Goal: Task Accomplishment & Management: Manage account settings

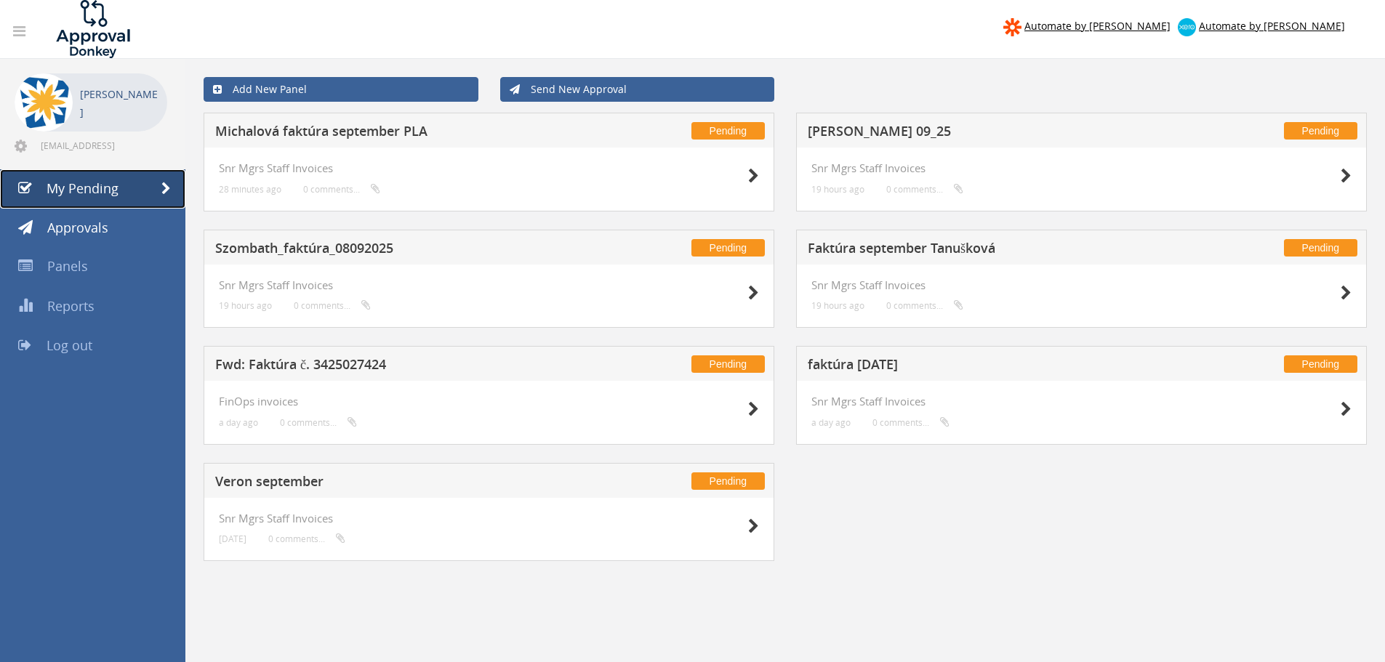
click at [99, 185] on span "My Pending" at bounding box center [83, 188] width 72 height 17
click at [95, 230] on span "Approvals" at bounding box center [77, 227] width 61 height 17
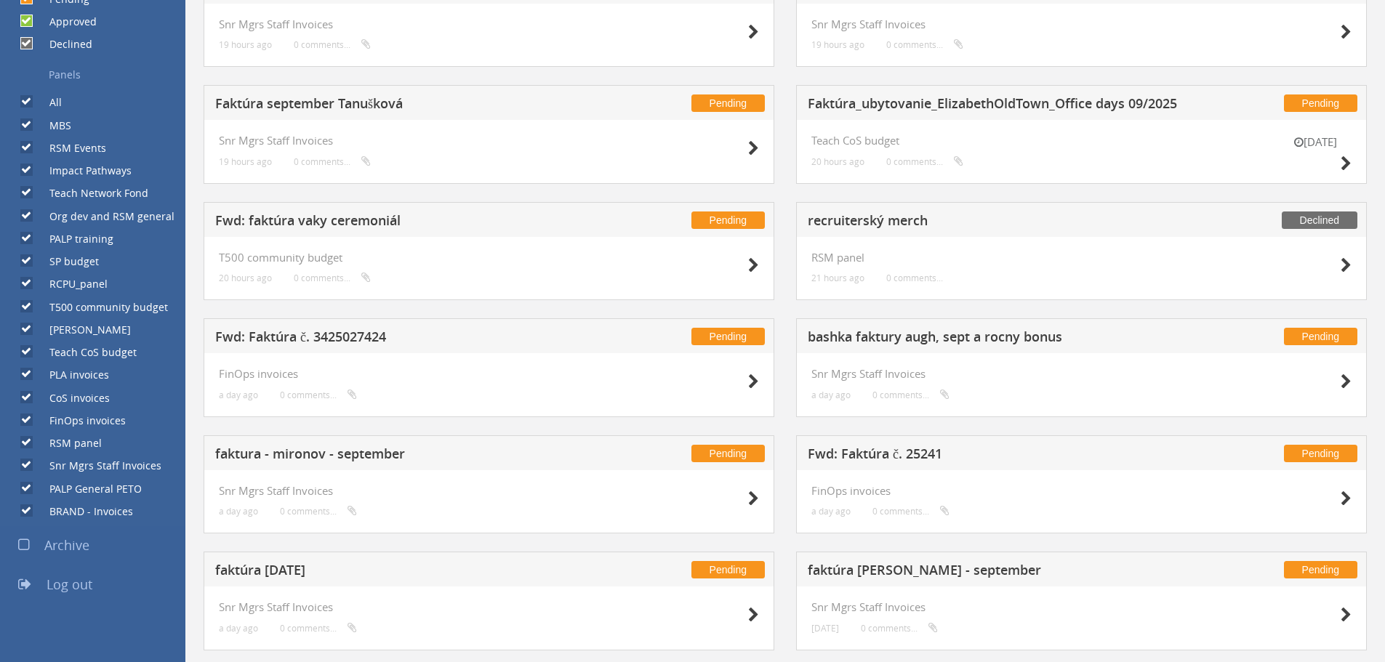
scroll to position [488, 0]
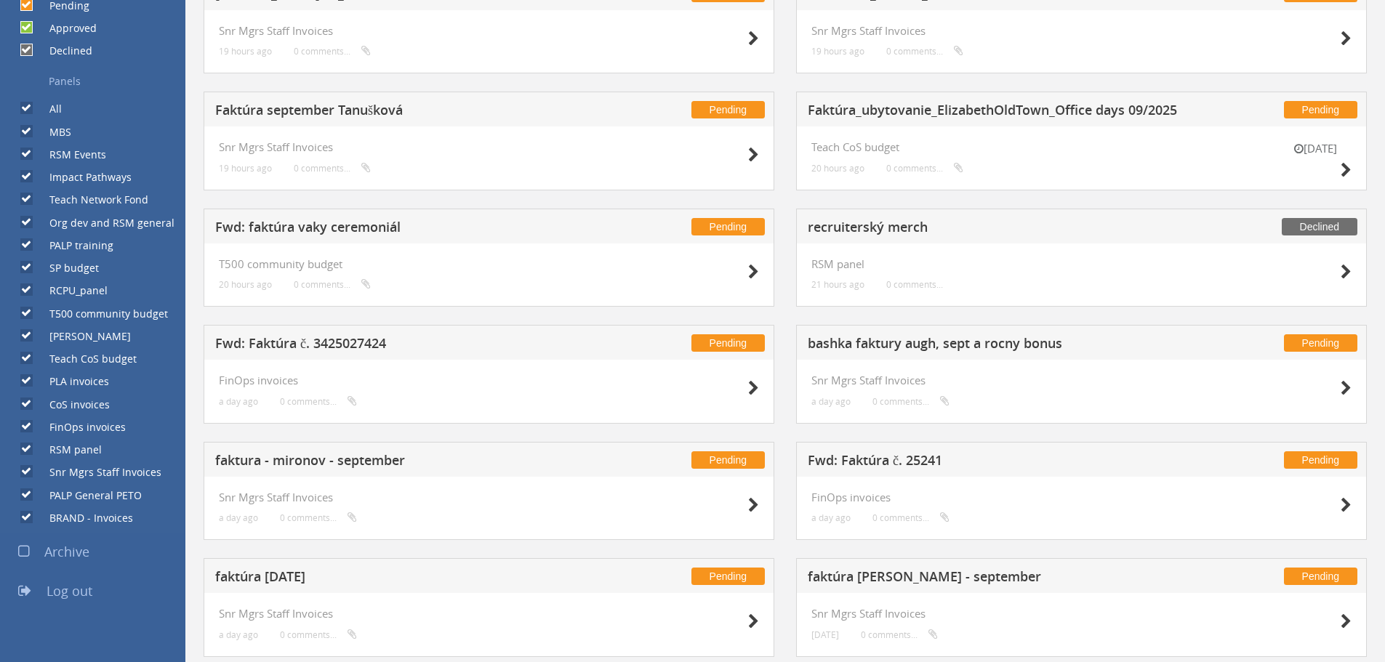
click at [35, 107] on label "All" at bounding box center [48, 109] width 27 height 15
click at [30, 107] on input "All" at bounding box center [24, 108] width 9 height 9
checkbox input "false"
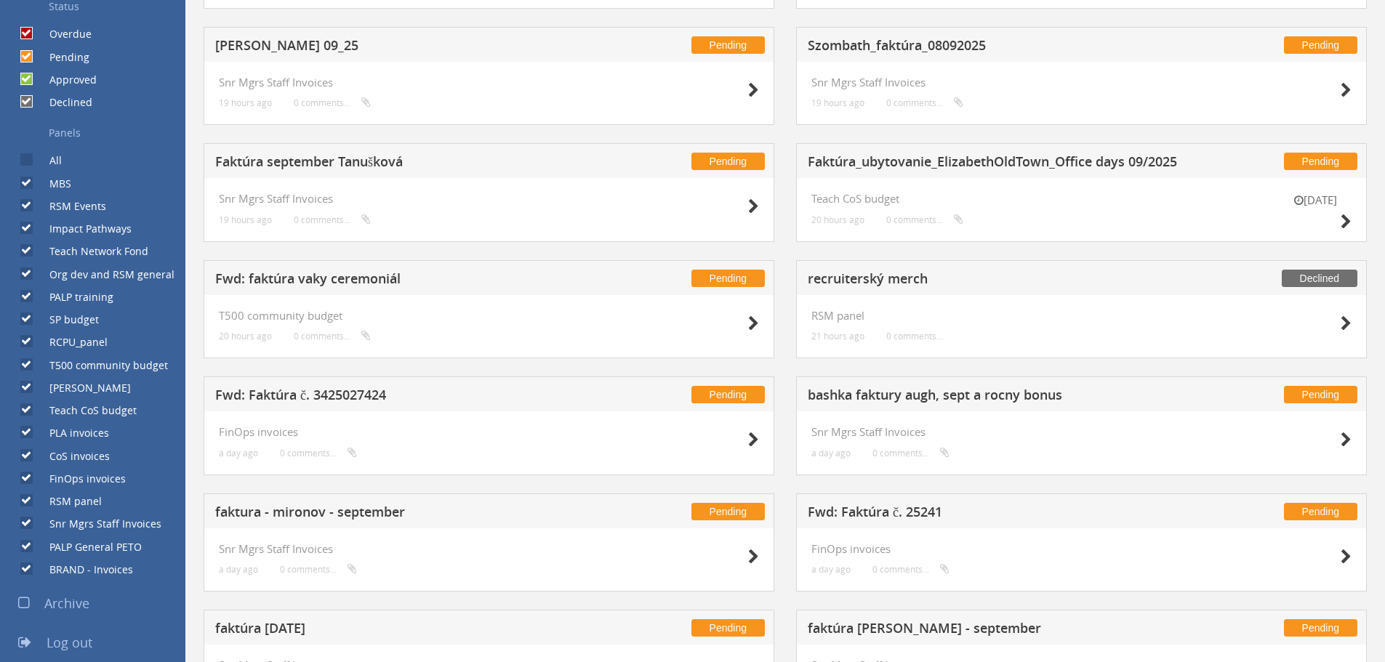
click at [80, 390] on label "[PERSON_NAME]" at bounding box center [83, 388] width 96 height 15
click at [30, 390] on input "[PERSON_NAME]" at bounding box center [24, 387] width 9 height 9
click at [80, 390] on label "[PERSON_NAME]" at bounding box center [83, 388] width 96 height 15
click at [30, 390] on input "[PERSON_NAME]" at bounding box center [24, 387] width 9 height 9
checkbox input "true"
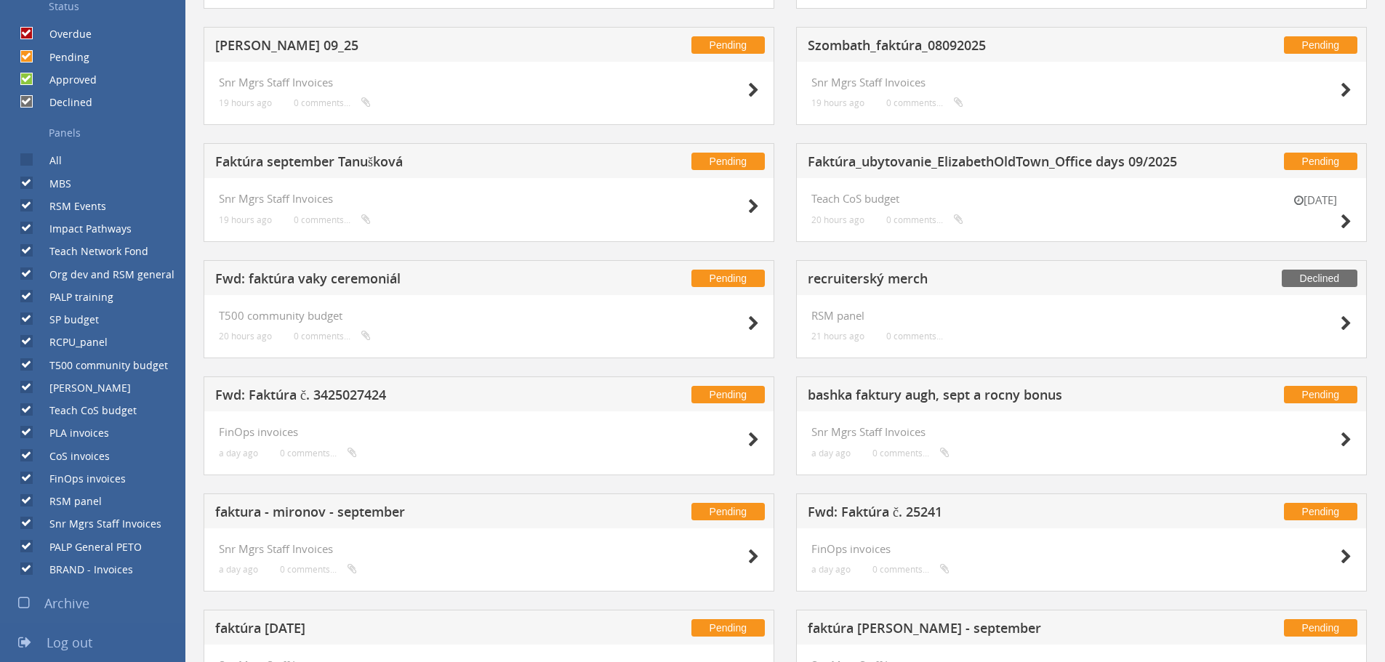
click at [28, 605] on icon at bounding box center [24, 603] width 12 height 15
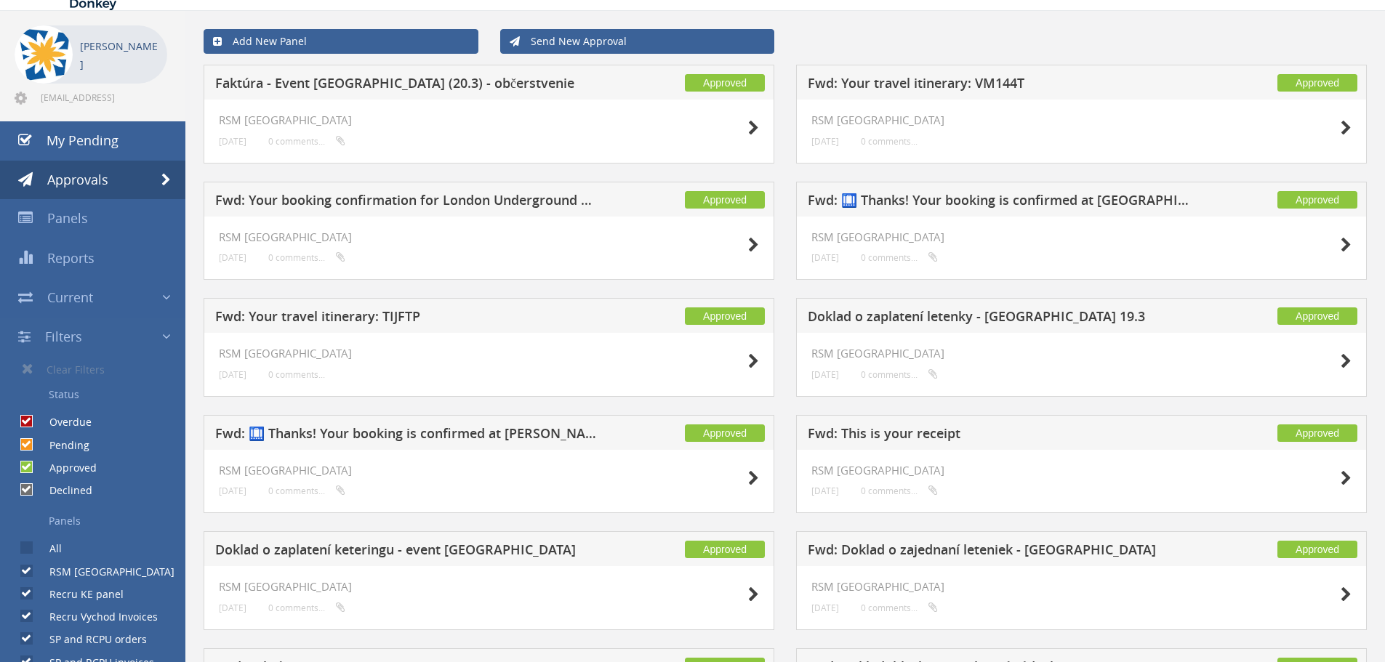
scroll to position [0, 0]
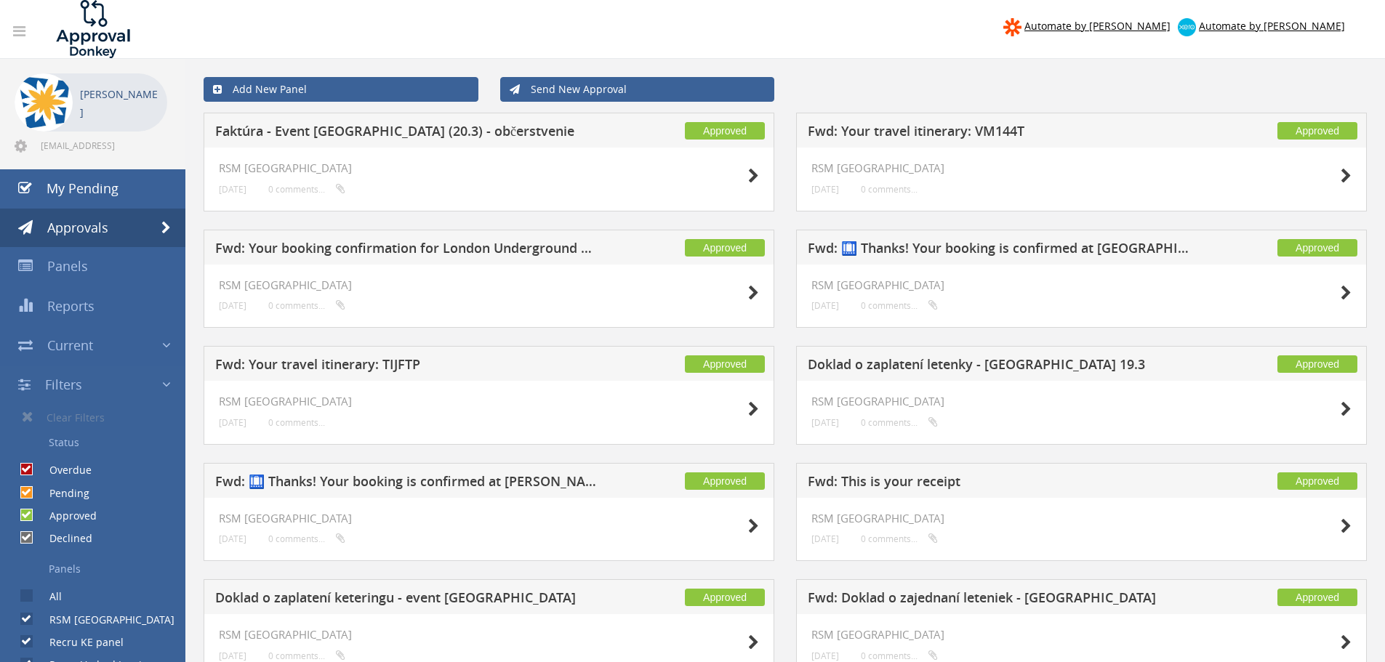
click at [130, 377] on link "Filters" at bounding box center [92, 385] width 185 height 39
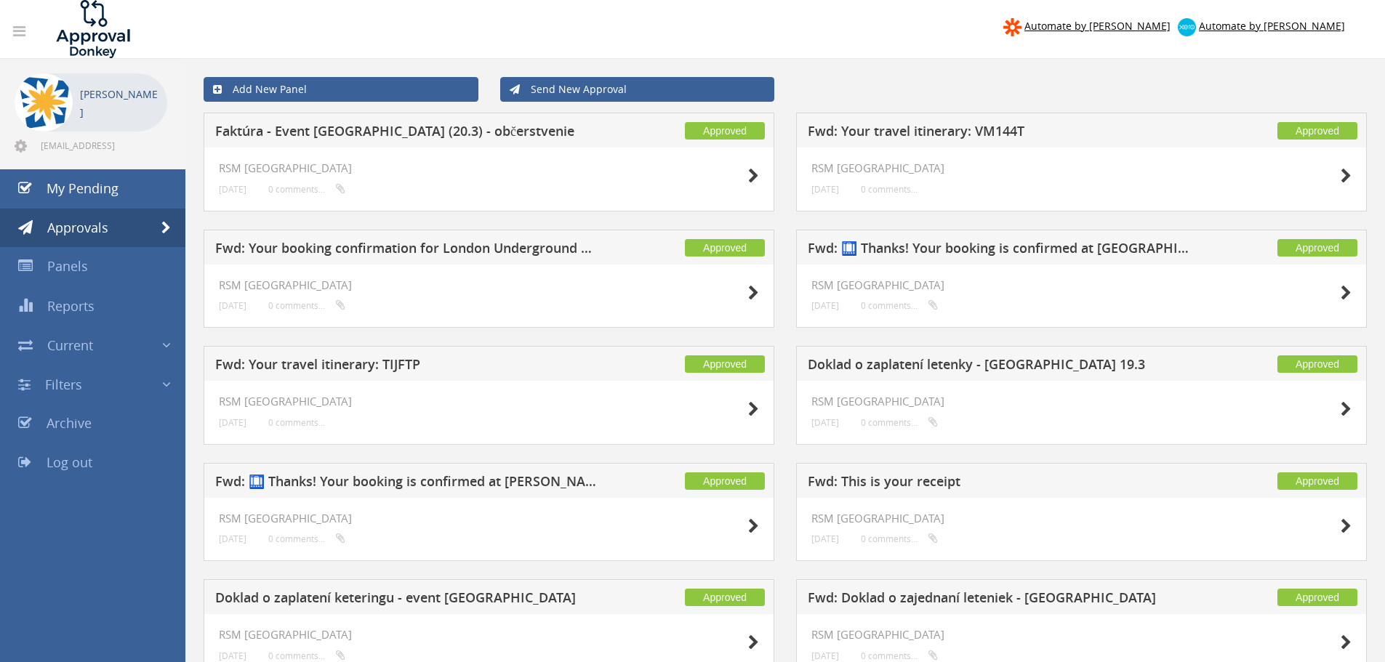
click at [81, 385] on span "Filters" at bounding box center [63, 384] width 37 height 17
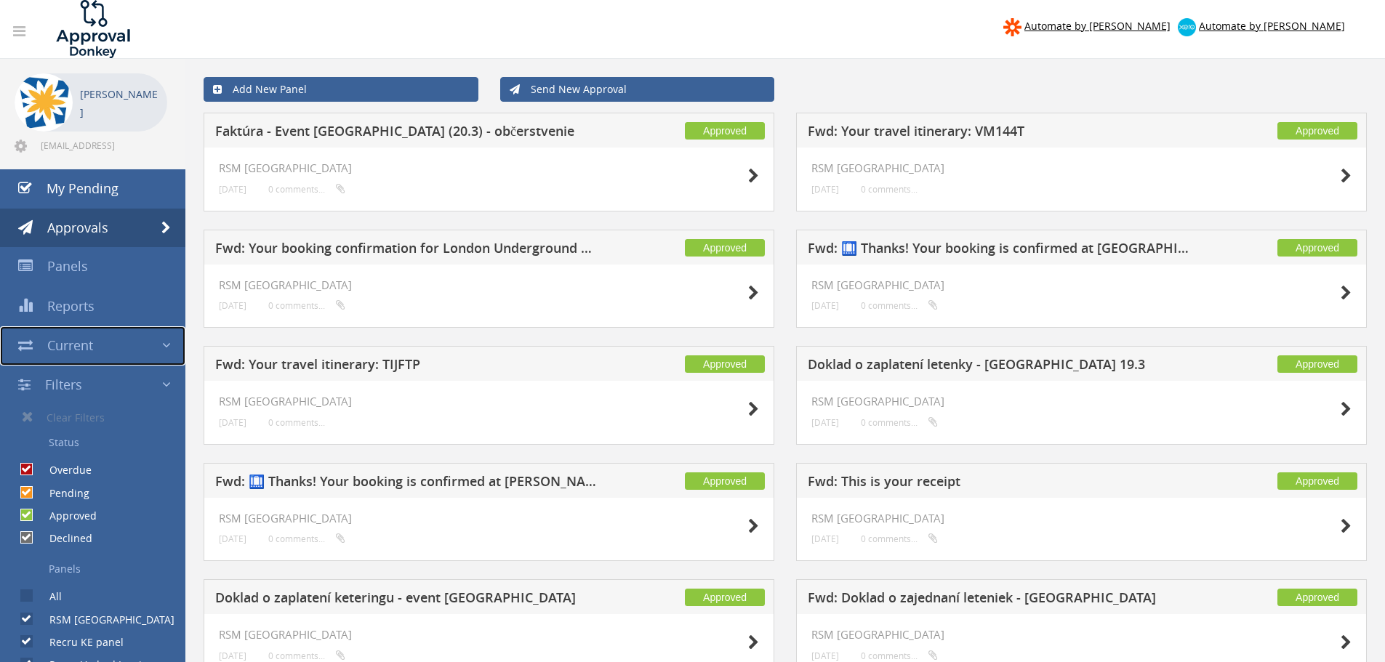
click at [84, 349] on span "Current" at bounding box center [70, 345] width 46 height 17
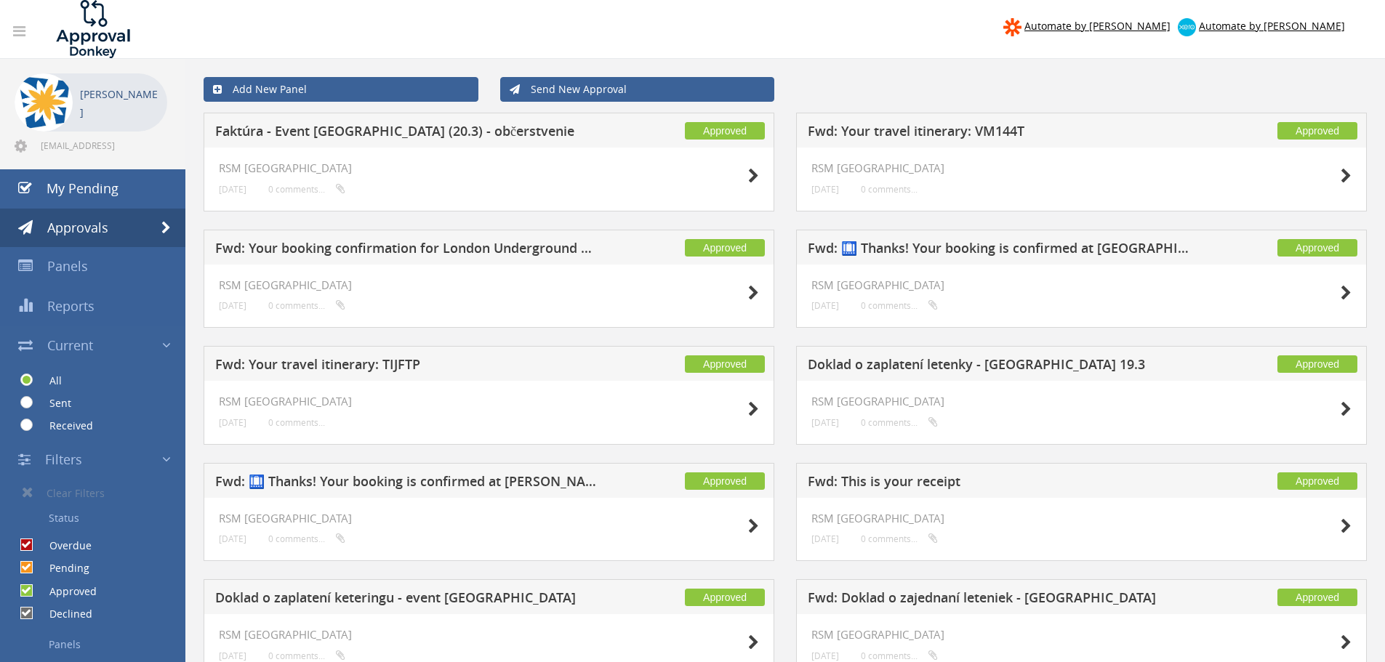
click at [64, 425] on label "Received" at bounding box center [64, 426] width 58 height 15
click at [30, 425] on input "Received" at bounding box center [24, 425] width 9 height 9
radio input "true"
drag, startPoint x: 113, startPoint y: 193, endPoint x: 108, endPoint y: 198, distance: 7.7
click at [113, 192] on span "My Pending" at bounding box center [83, 188] width 72 height 17
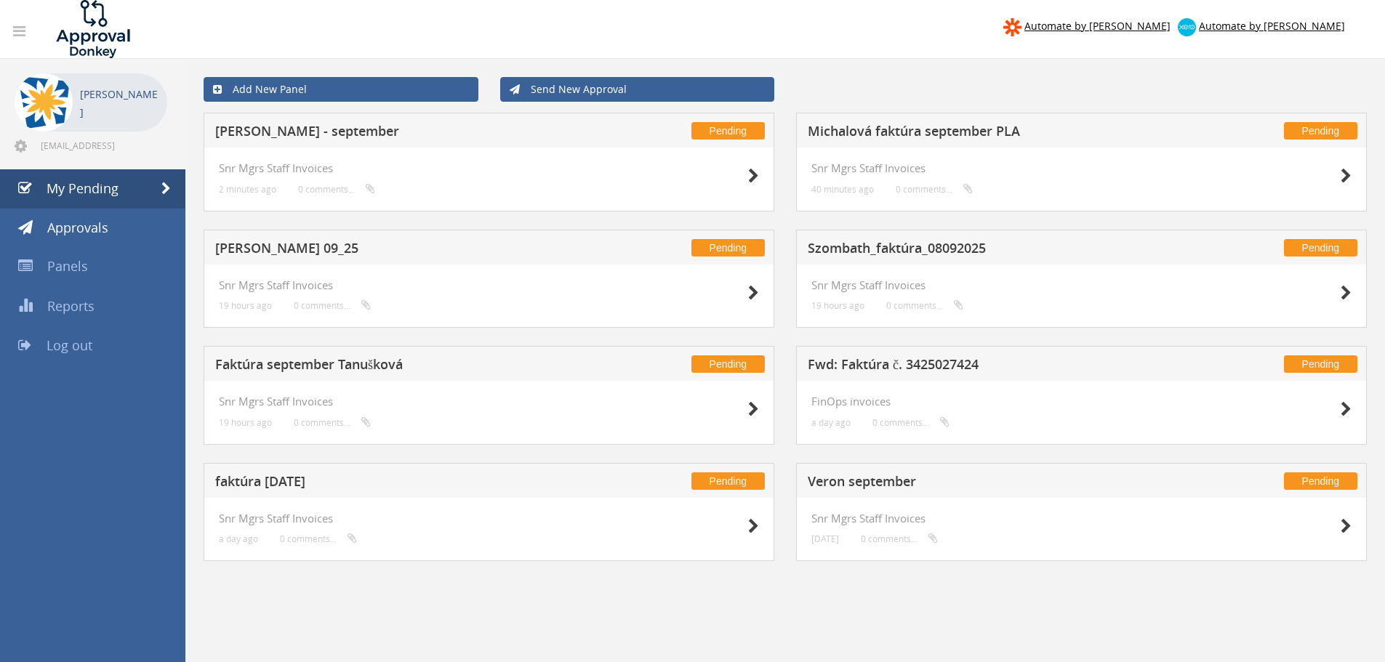
click at [285, 125] on h5 "[PERSON_NAME] - september" at bounding box center [406, 133] width 383 height 18
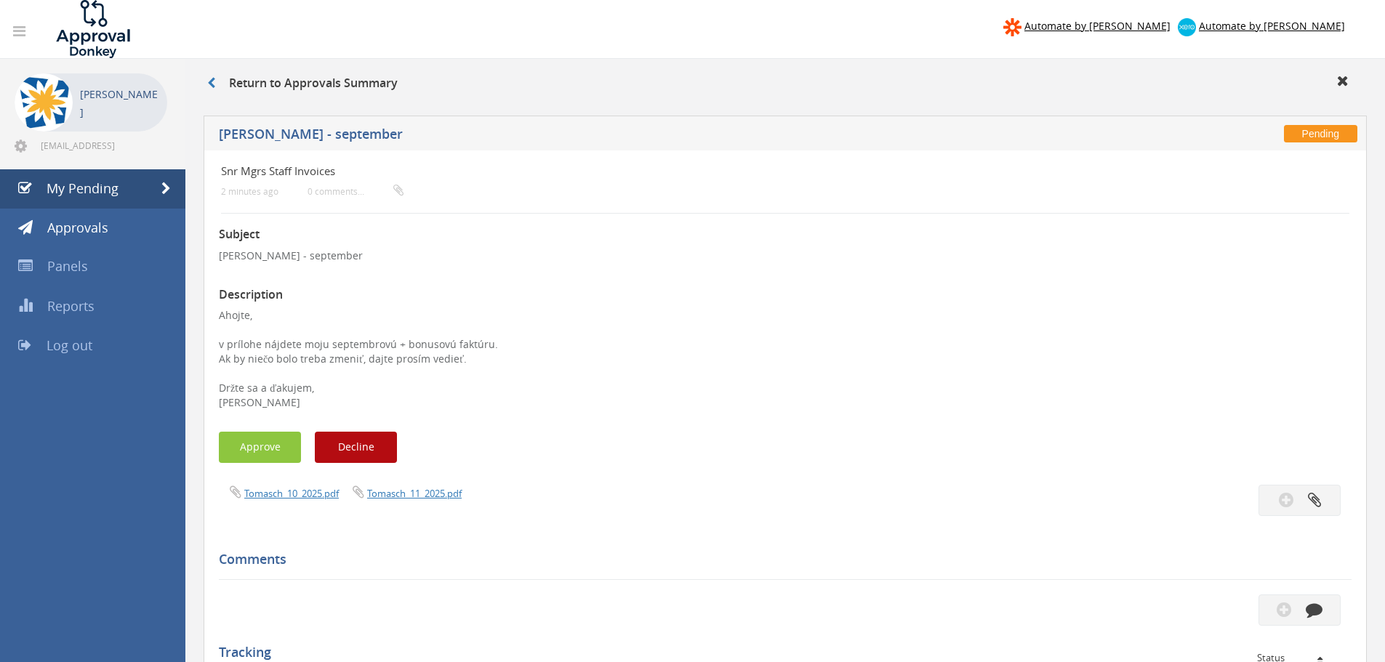
click at [417, 483] on div "Subject [PERSON_NAME] - september Description Ahojte, v prílohe nájdete moju se…" at bounding box center [785, 617] width 1133 height 806
click at [415, 494] on link "Tomasch_11_2025.pdf" at bounding box center [414, 493] width 95 height 13
click at [297, 494] on link "Tomasch_10_2025.pdf" at bounding box center [291, 493] width 95 height 13
click at [293, 494] on link "Tomasch_10_2025.pdf" at bounding box center [291, 493] width 95 height 13
click at [216, 82] on link at bounding box center [218, 83] width 22 height 16
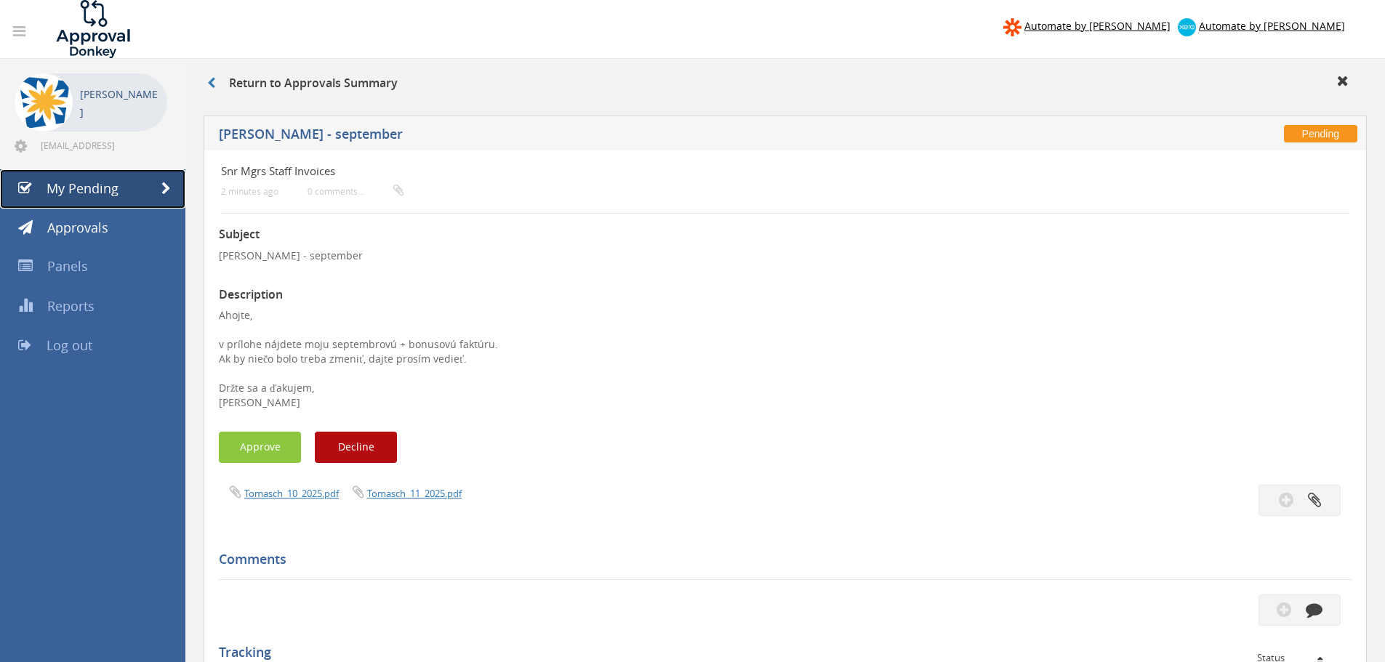
click at [121, 187] on link "My Pending" at bounding box center [92, 188] width 185 height 39
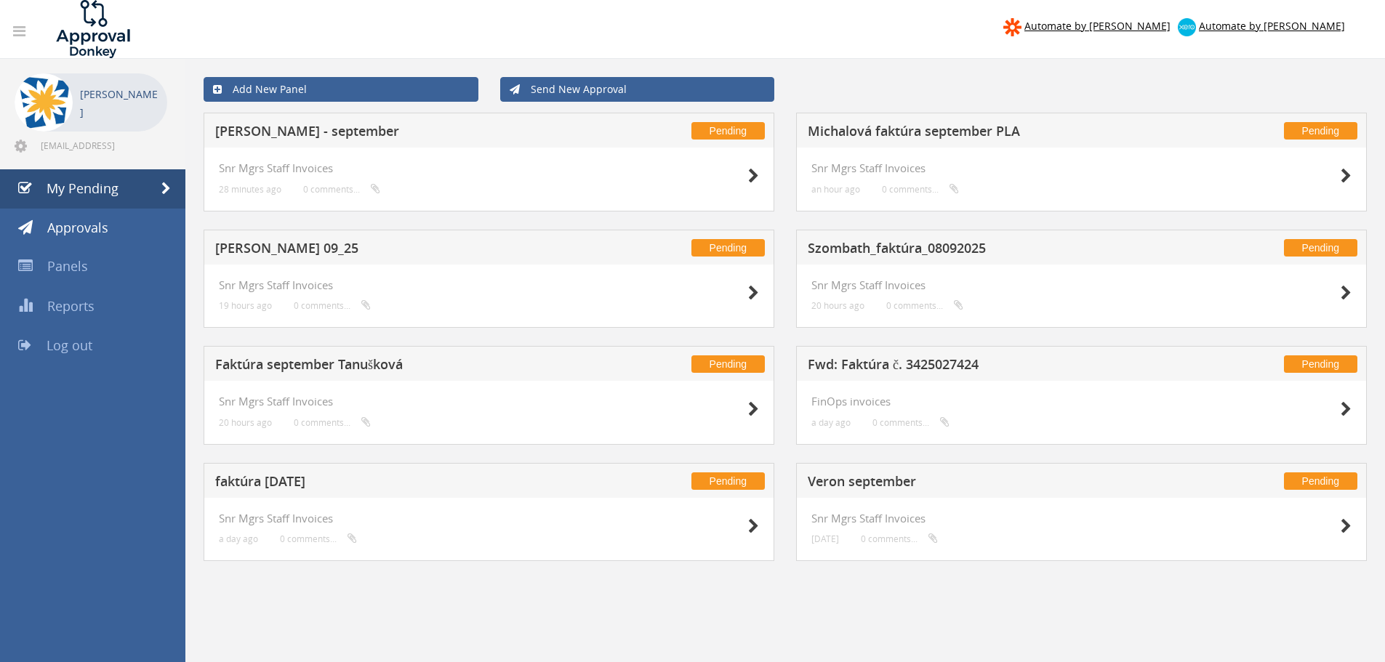
click at [288, 135] on h5 "[PERSON_NAME] - september" at bounding box center [406, 133] width 383 height 18
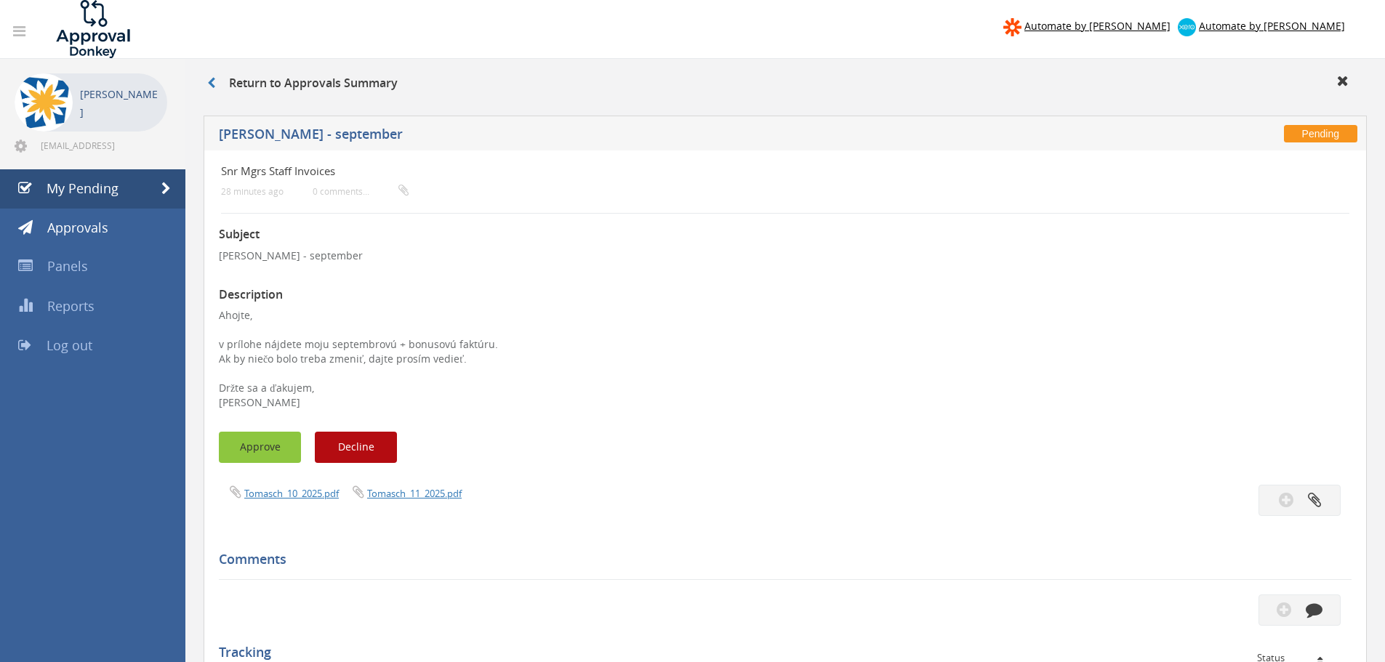
click at [271, 446] on button "Approve" at bounding box center [260, 447] width 82 height 31
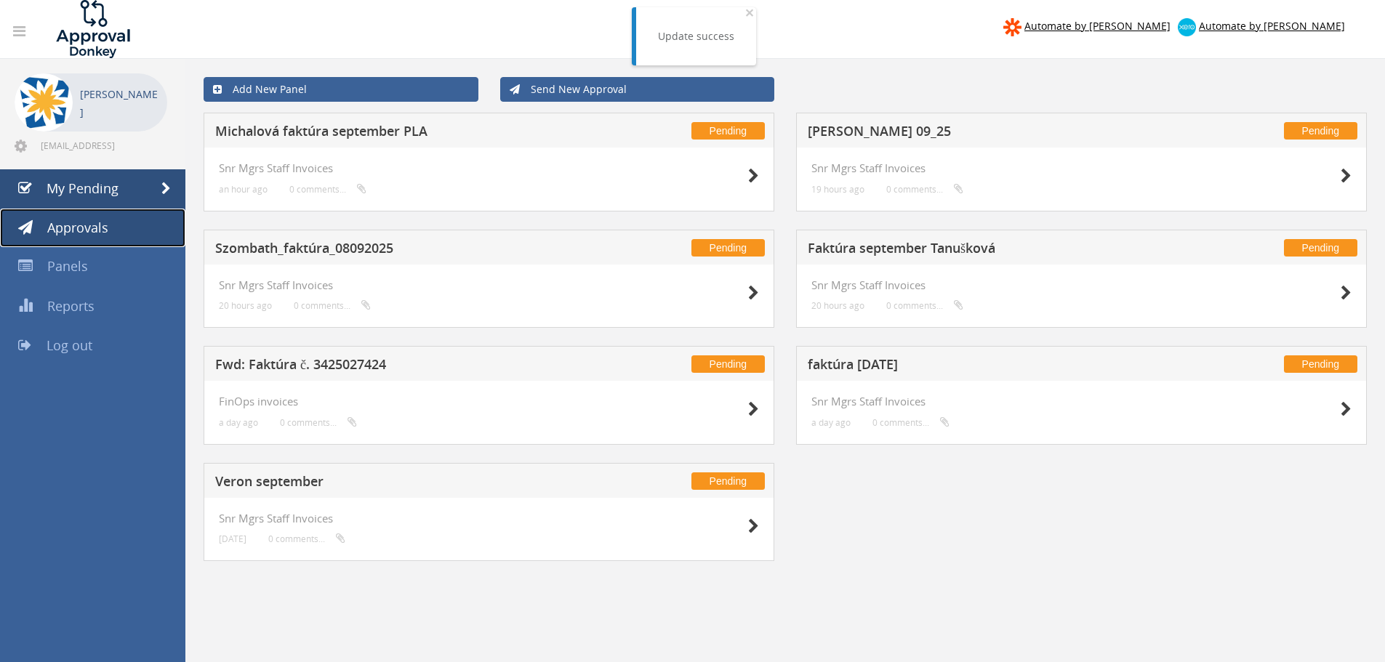
click at [94, 229] on span "Approvals" at bounding box center [77, 227] width 61 height 17
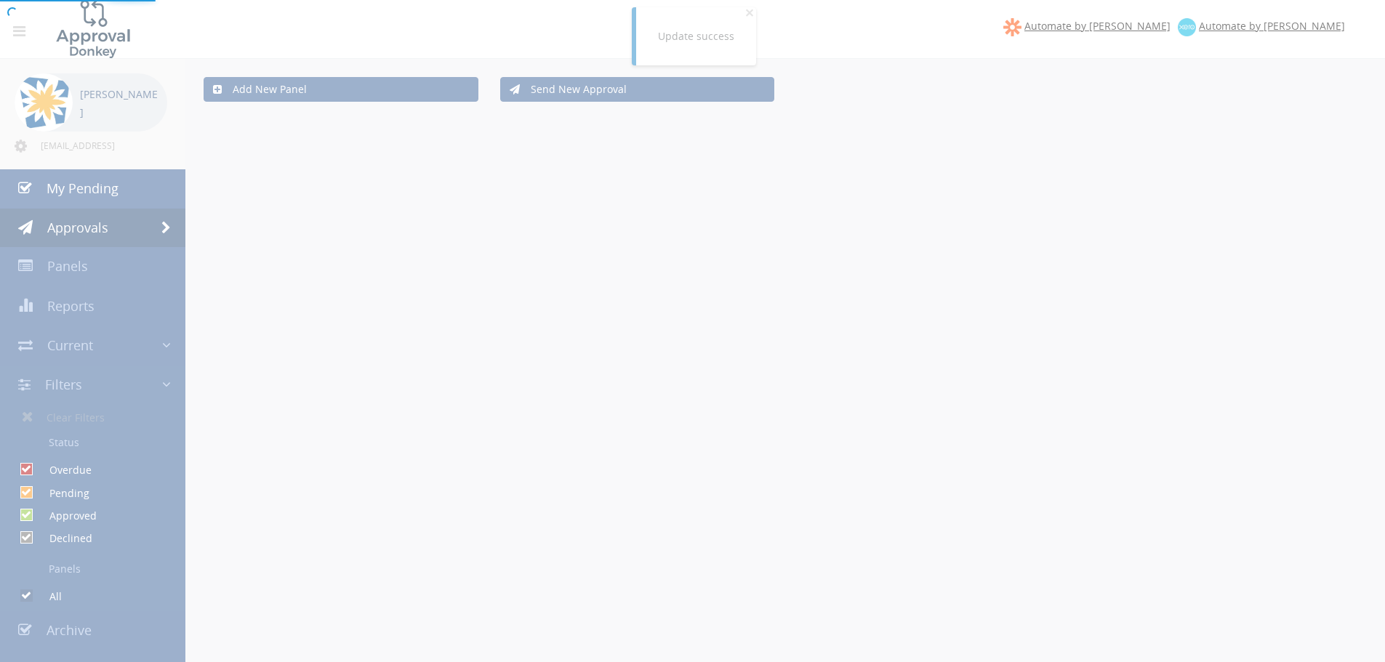
checkbox input "false"
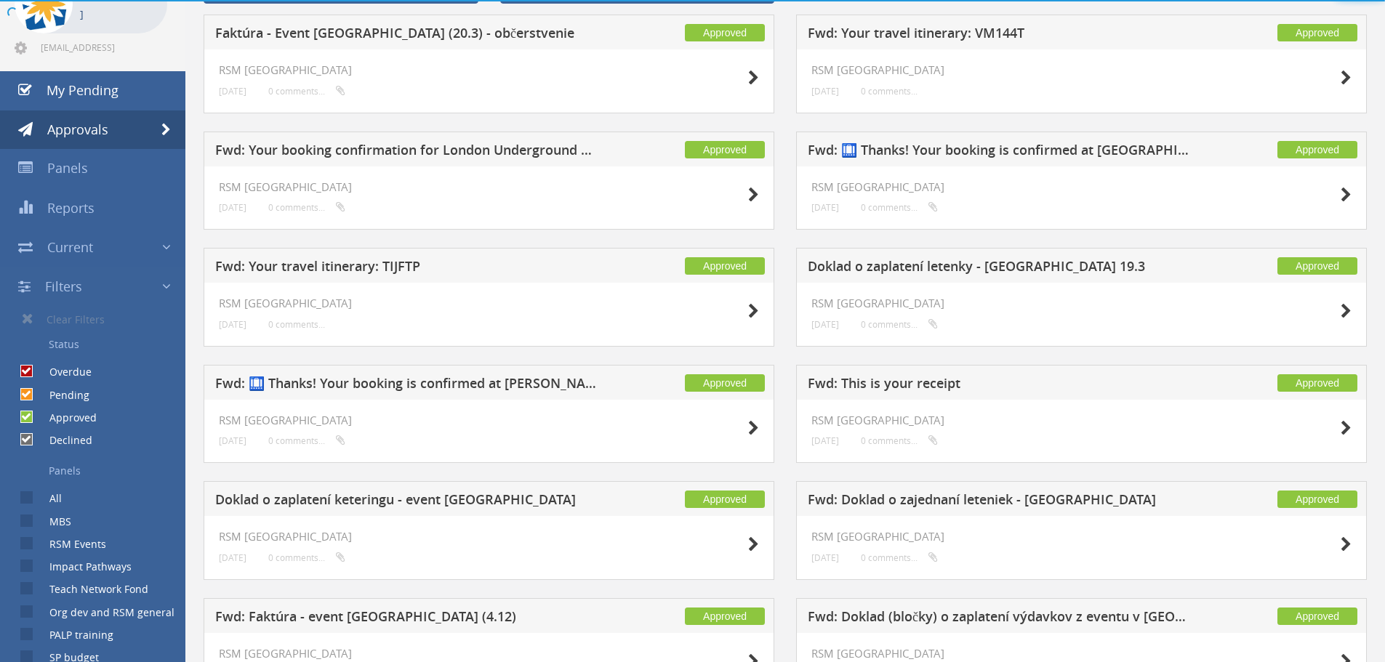
scroll to position [145, 0]
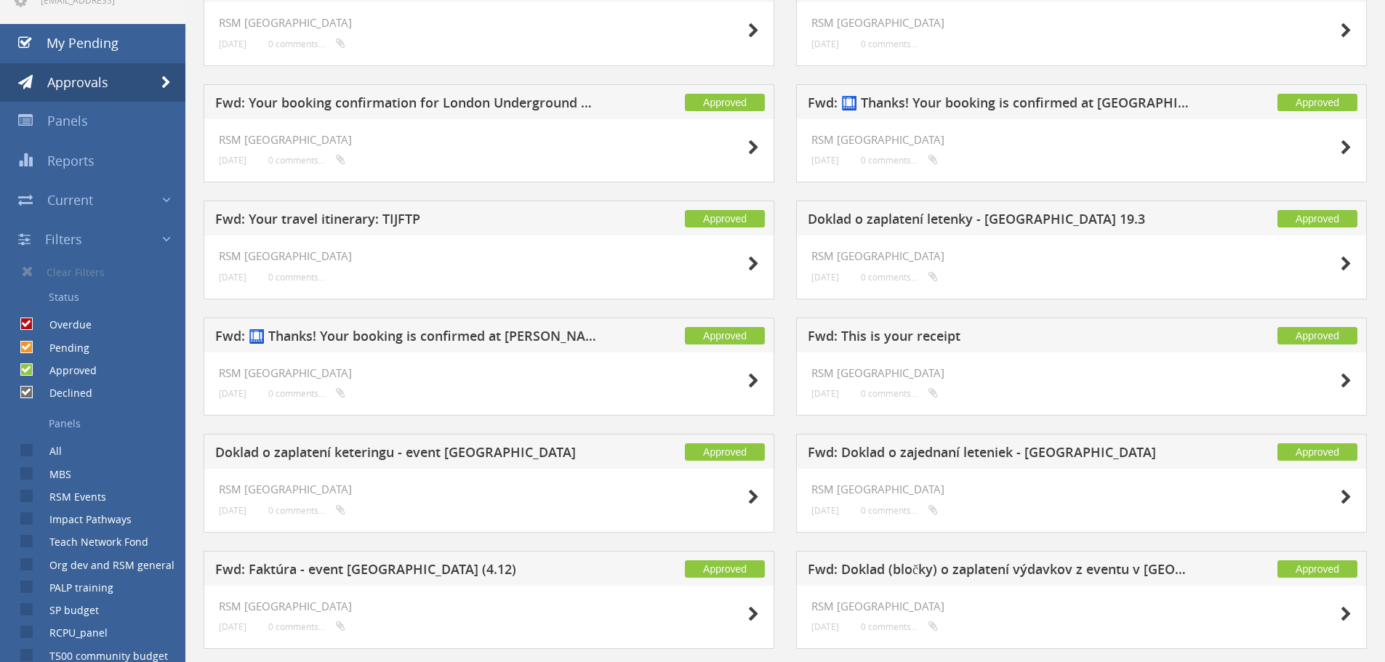
click at [27, 347] on input "Pending" at bounding box center [24, 346] width 9 height 9
checkbox input "false"
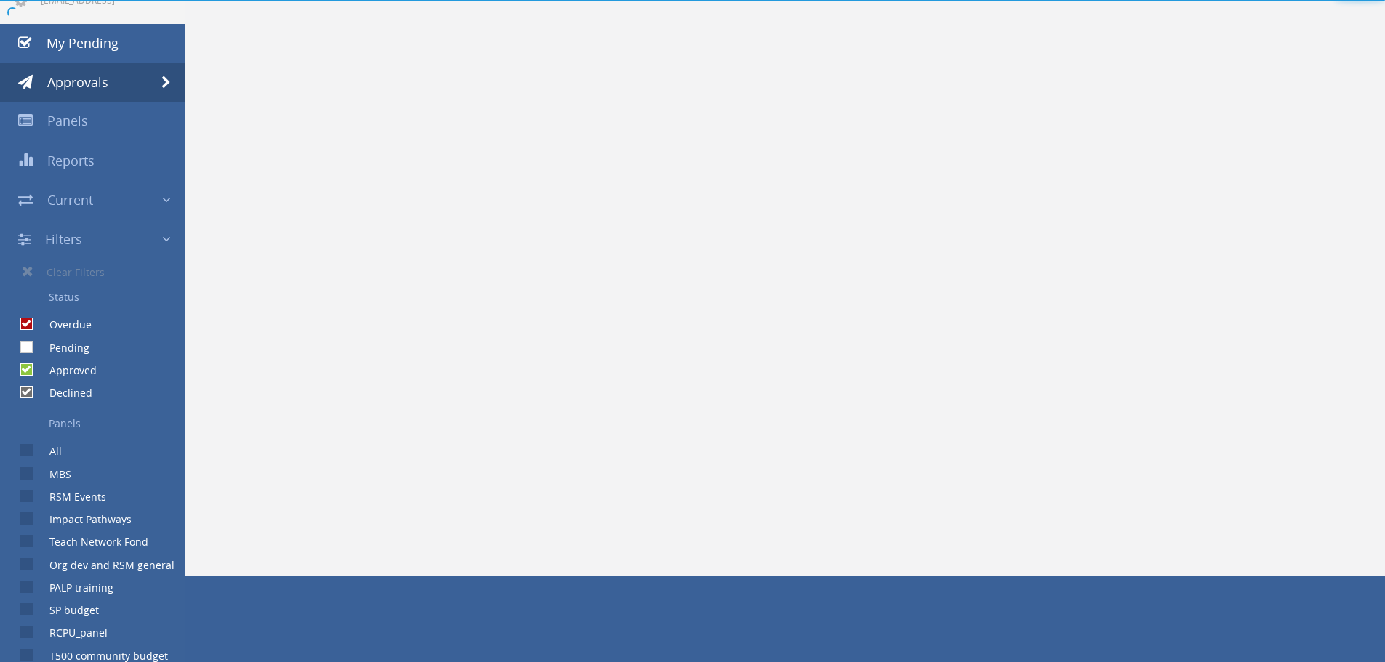
click at [28, 326] on input "Overdue" at bounding box center [24, 324] width 9 height 9
checkbox input "false"
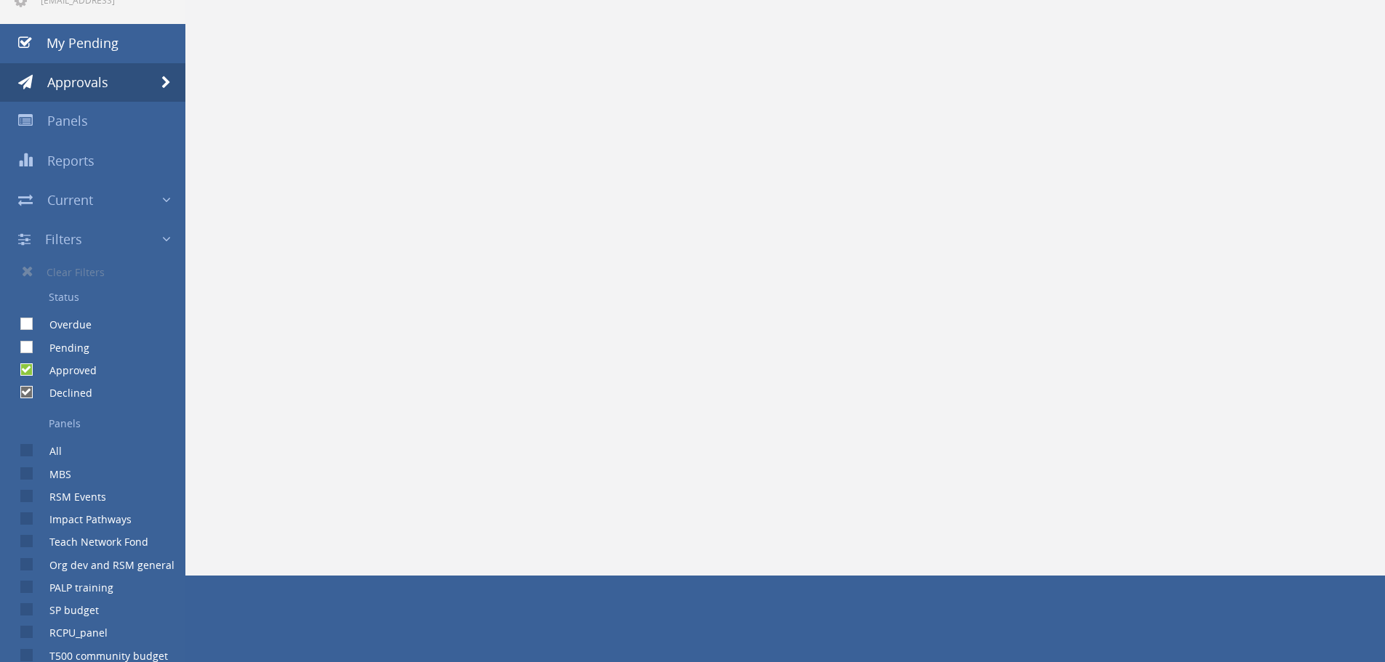
click at [27, 372] on input "Approved" at bounding box center [24, 370] width 9 height 9
checkbox input "false"
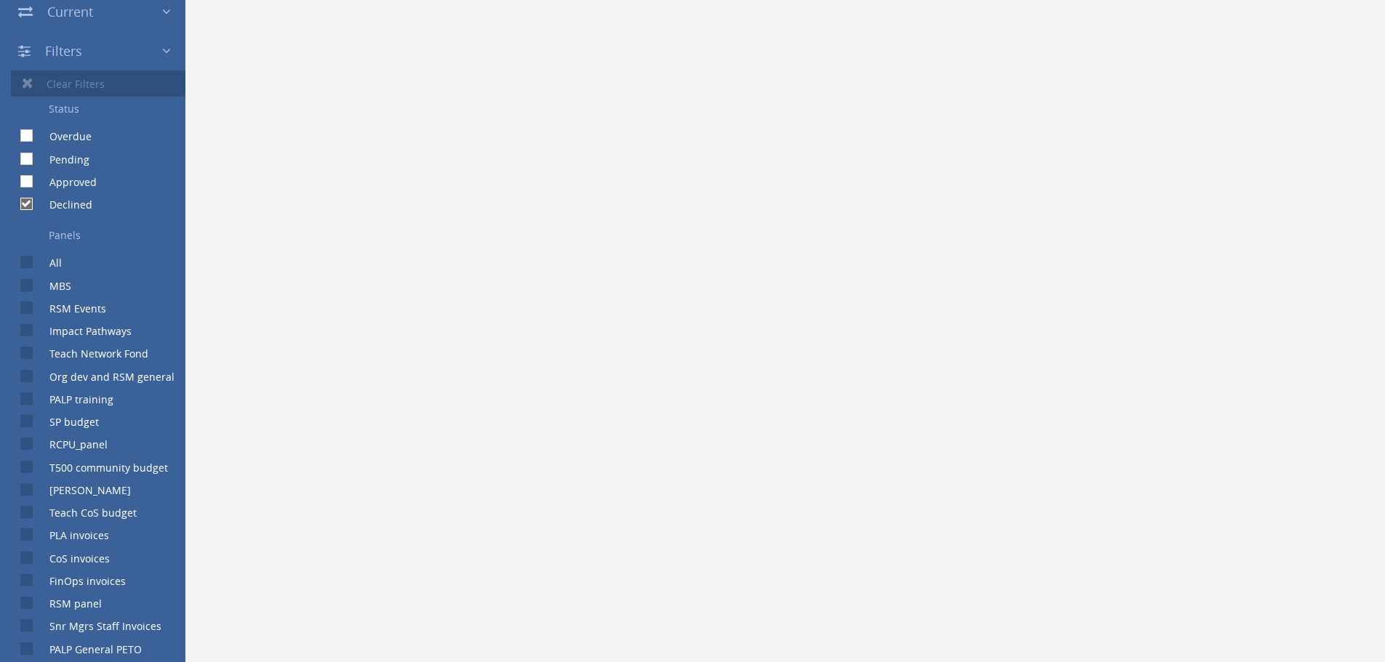
scroll to position [436, 0]
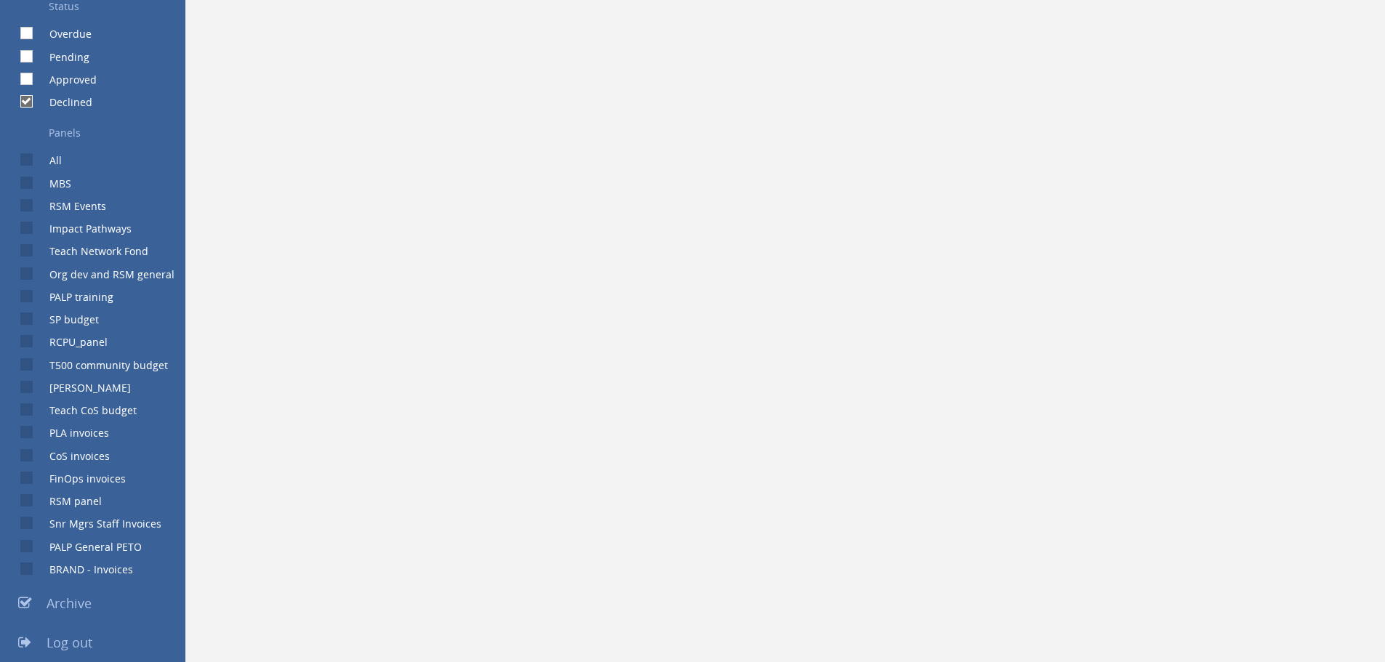
click at [28, 161] on input "All" at bounding box center [24, 160] width 9 height 9
checkbox input "true"
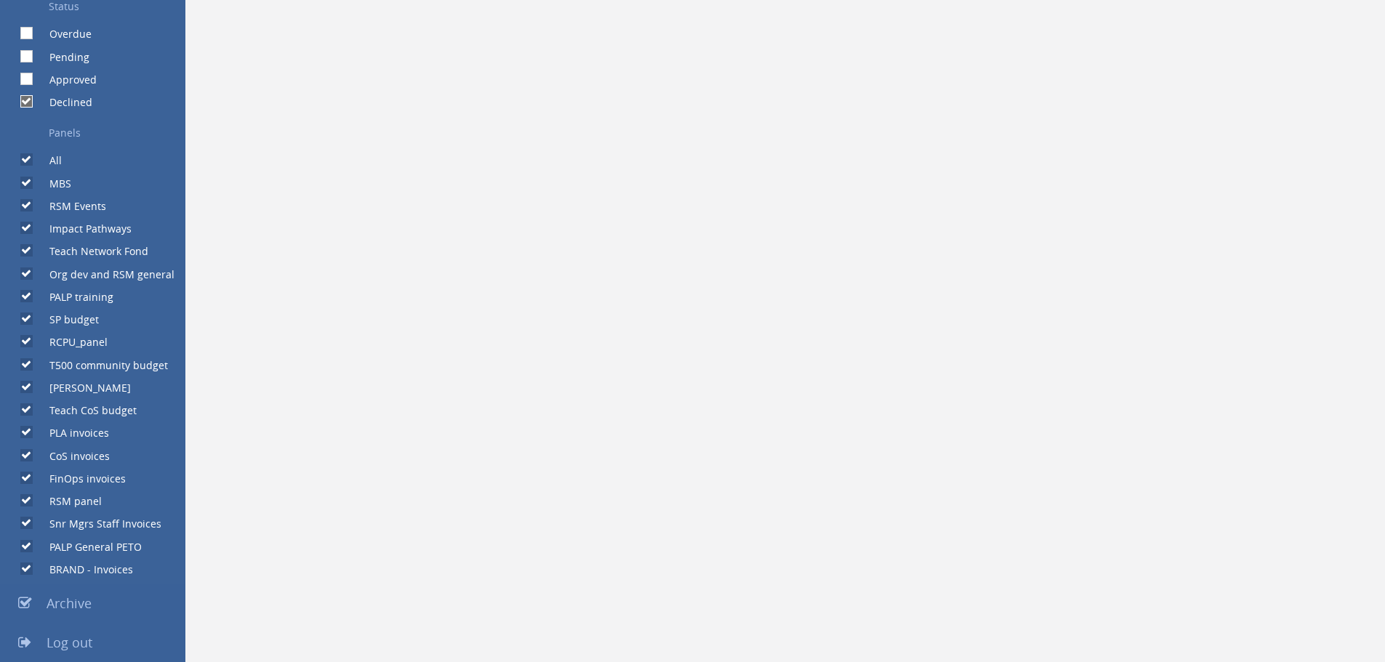
checkbox input "true"
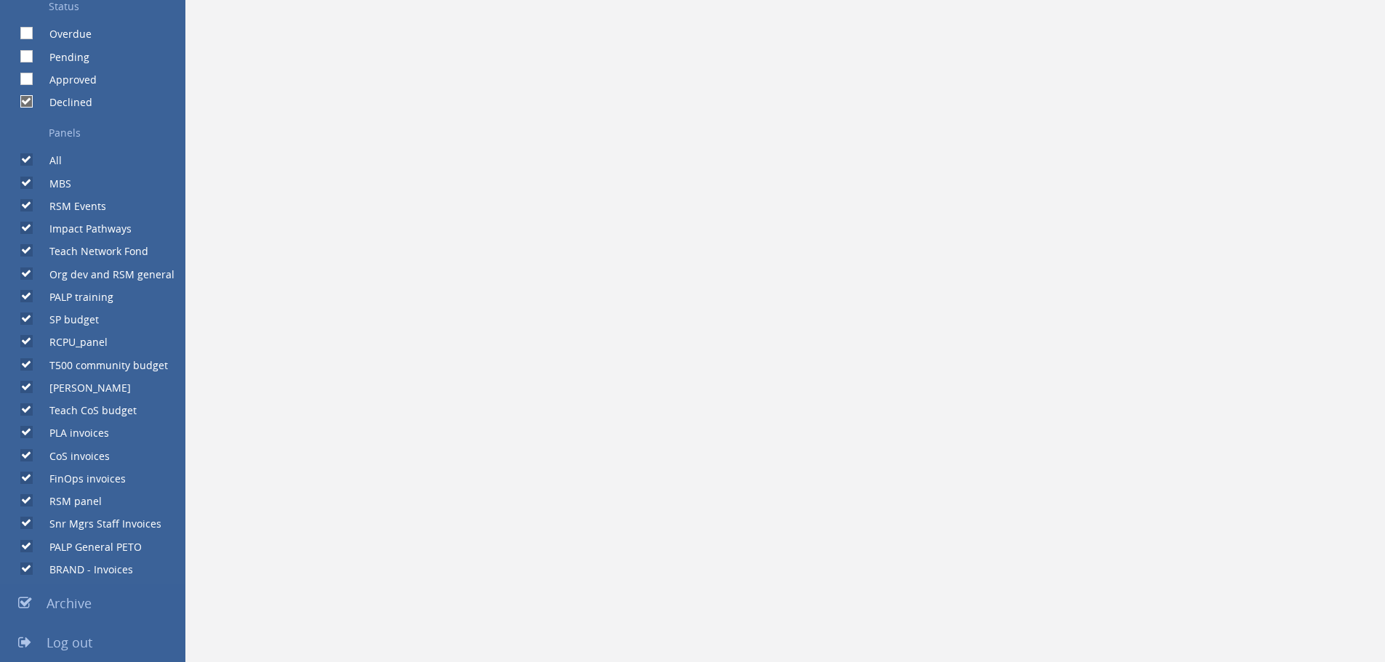
checkbox input "true"
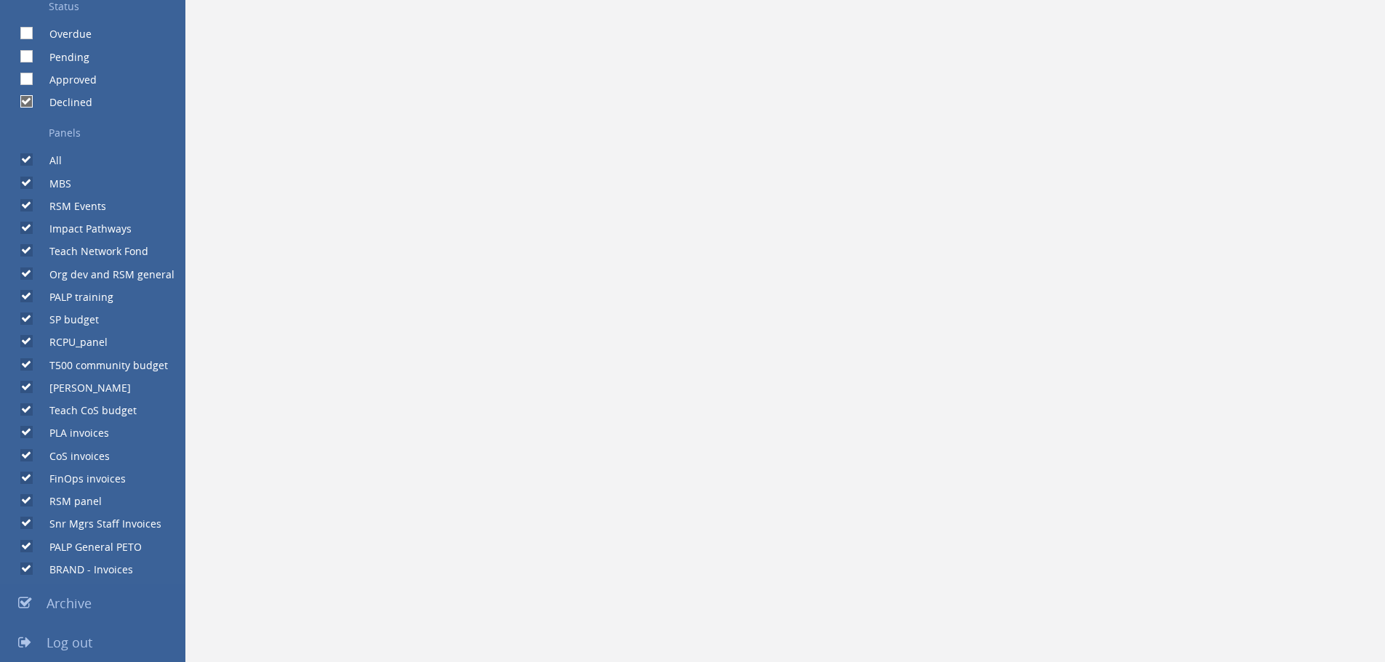
checkbox input "true"
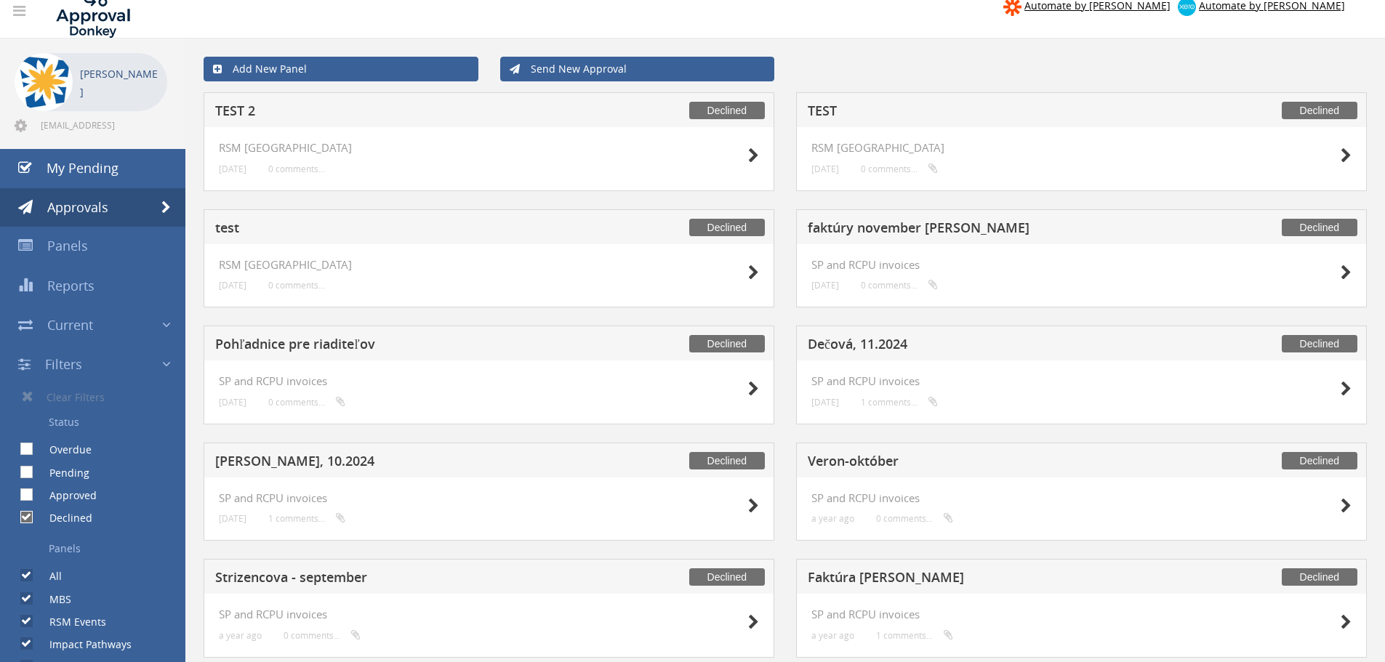
scroll to position [0, 0]
